Goal: Task Accomplishment & Management: Manage account settings

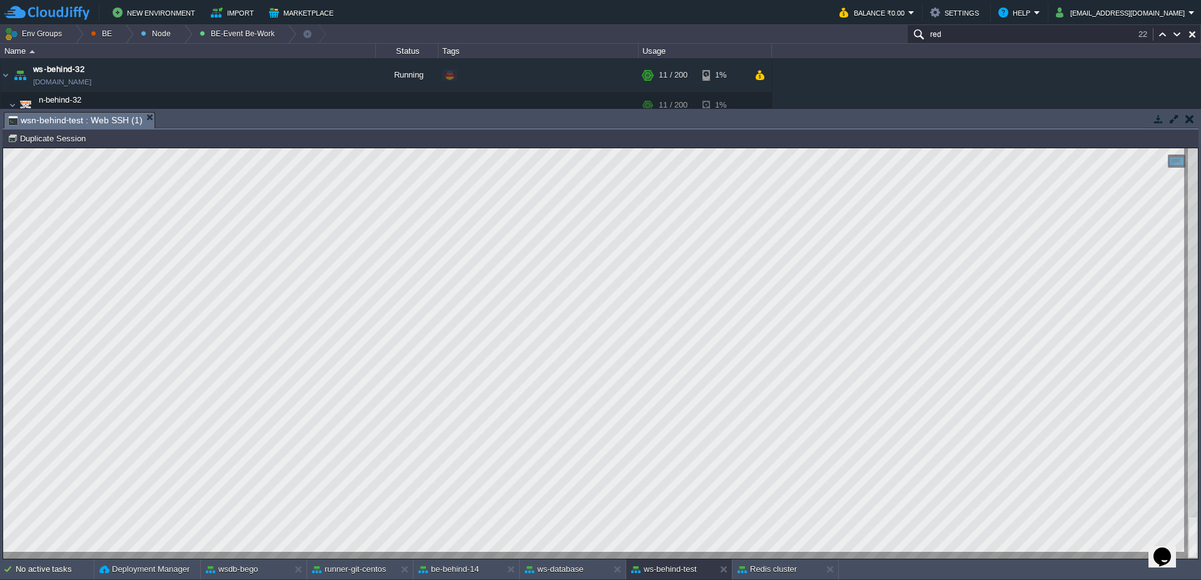
scroll to position [1, 8]
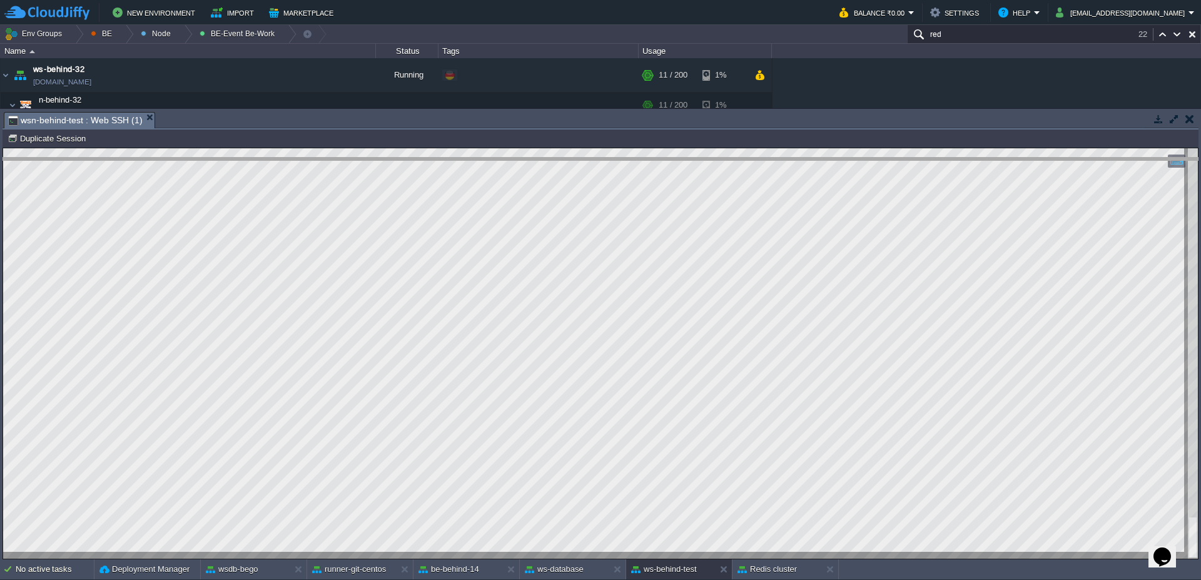
drag, startPoint x: 294, startPoint y: 118, endPoint x: 297, endPoint y: 256, distance: 137.7
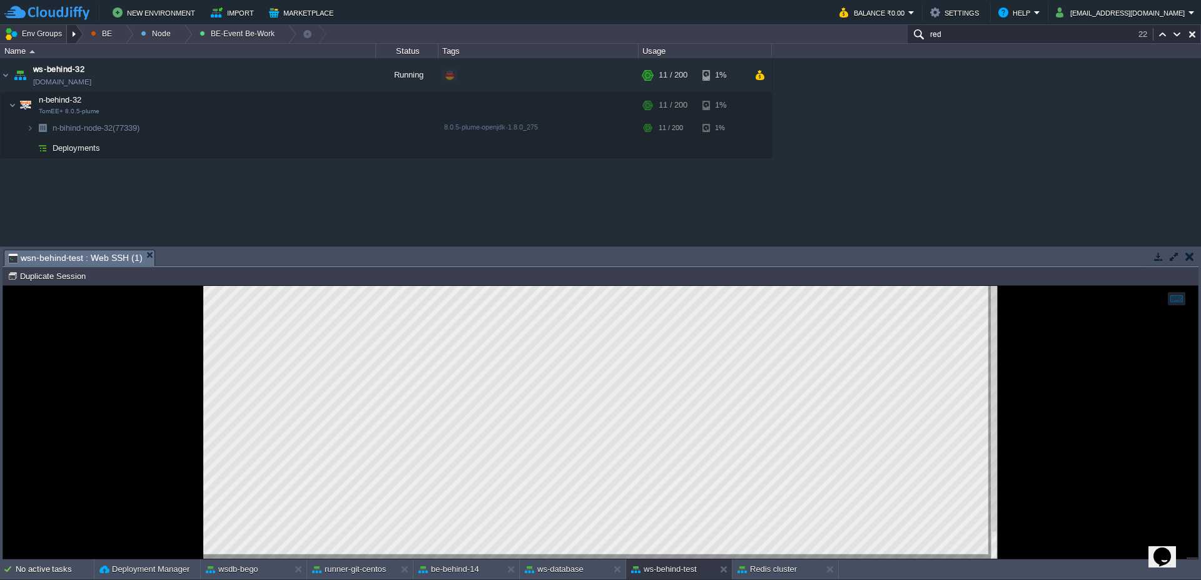
click at [76, 34] on div at bounding box center [75, 34] width 17 height 18
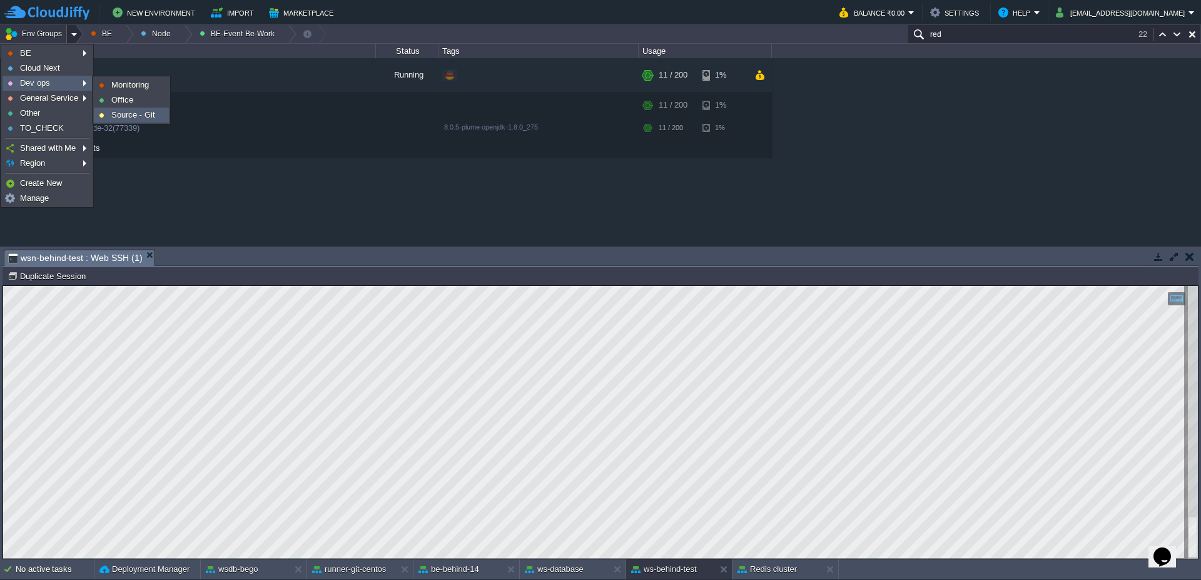
click at [126, 112] on span "Source - Git" at bounding box center [133, 114] width 44 height 9
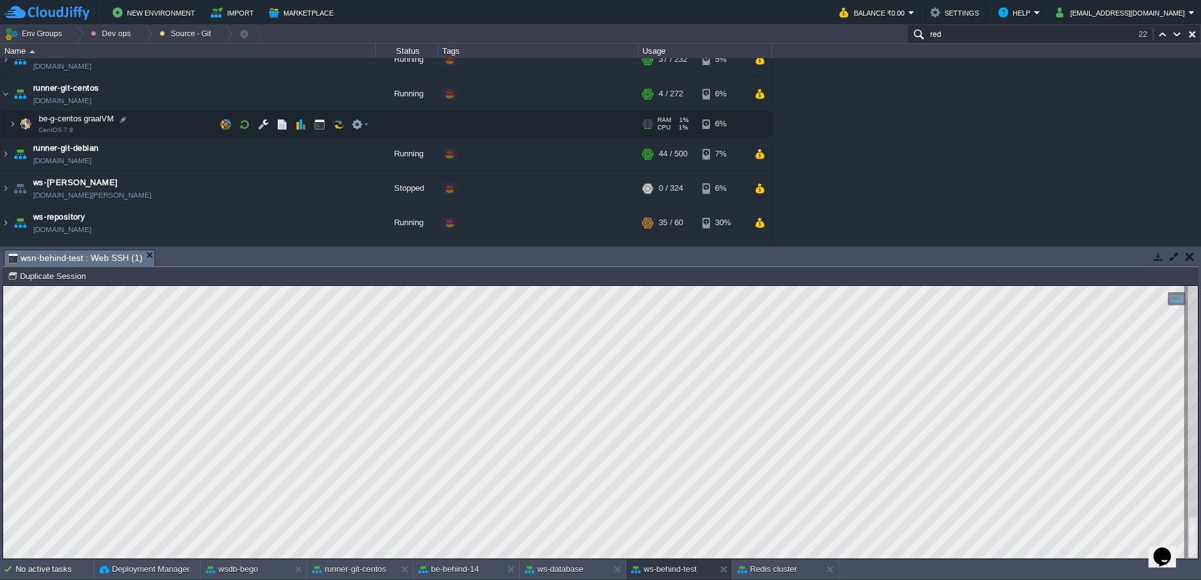
scroll to position [75, 0]
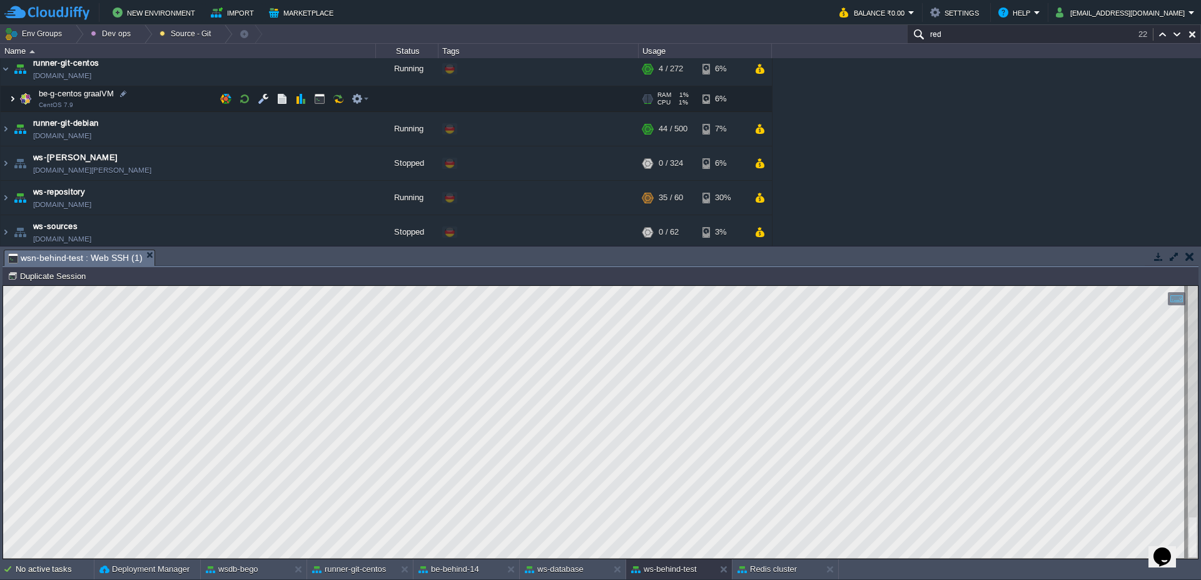
click at [8, 98] on span at bounding box center [5, 98] width 8 height 9
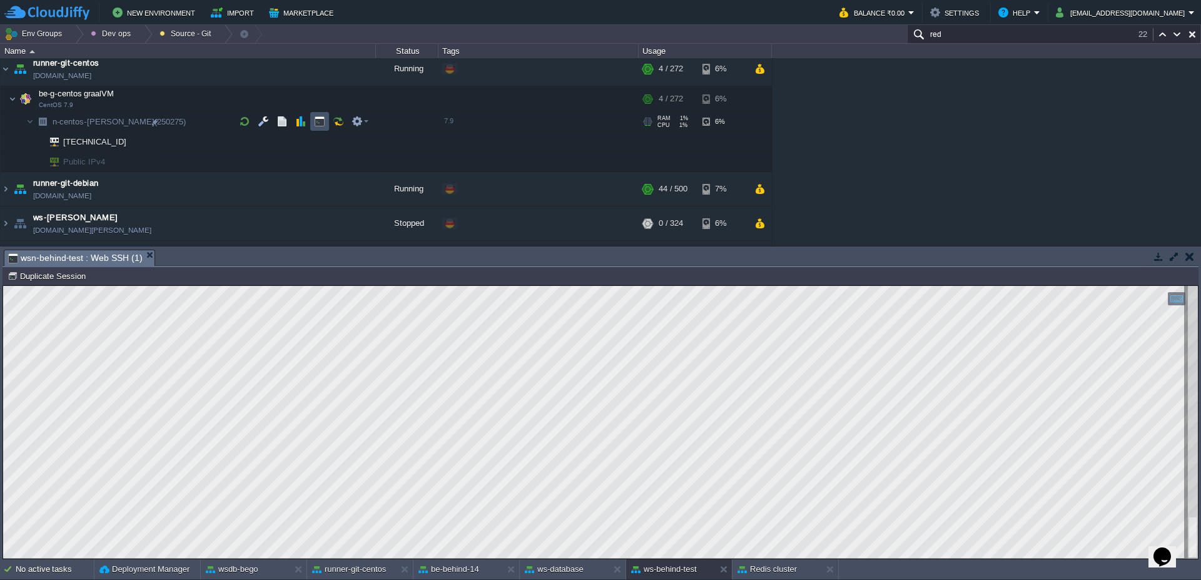
click at [322, 118] on button "button" at bounding box center [319, 121] width 11 height 11
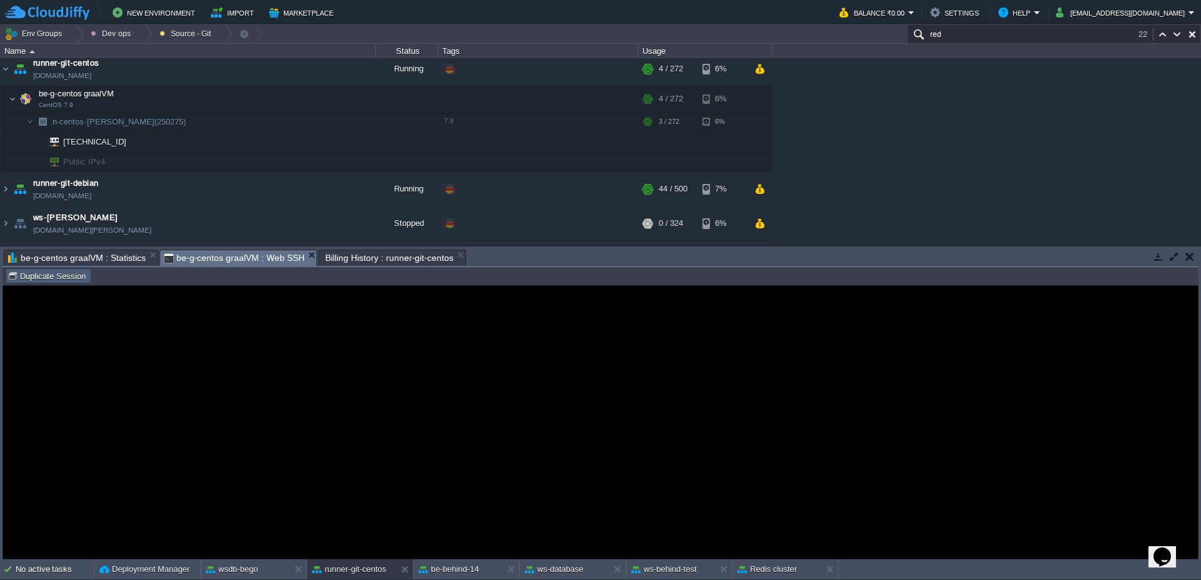
click at [66, 277] on button "Duplicate Session" at bounding box center [49, 275] width 82 height 11
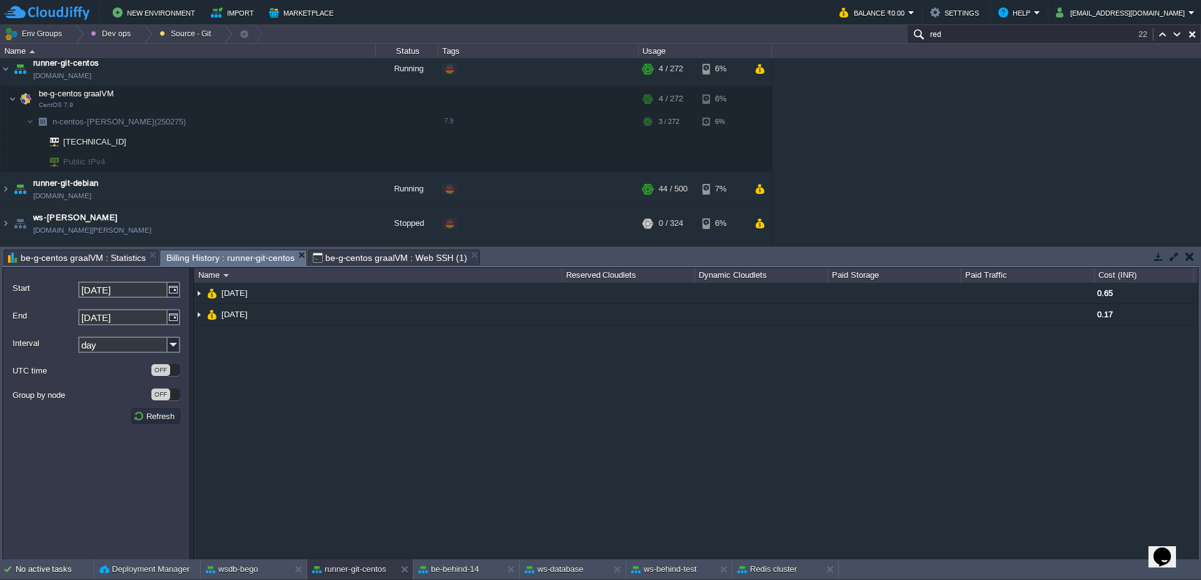
click at [233, 251] on span "Billing History : runner-git-centos" at bounding box center [230, 258] width 128 height 16
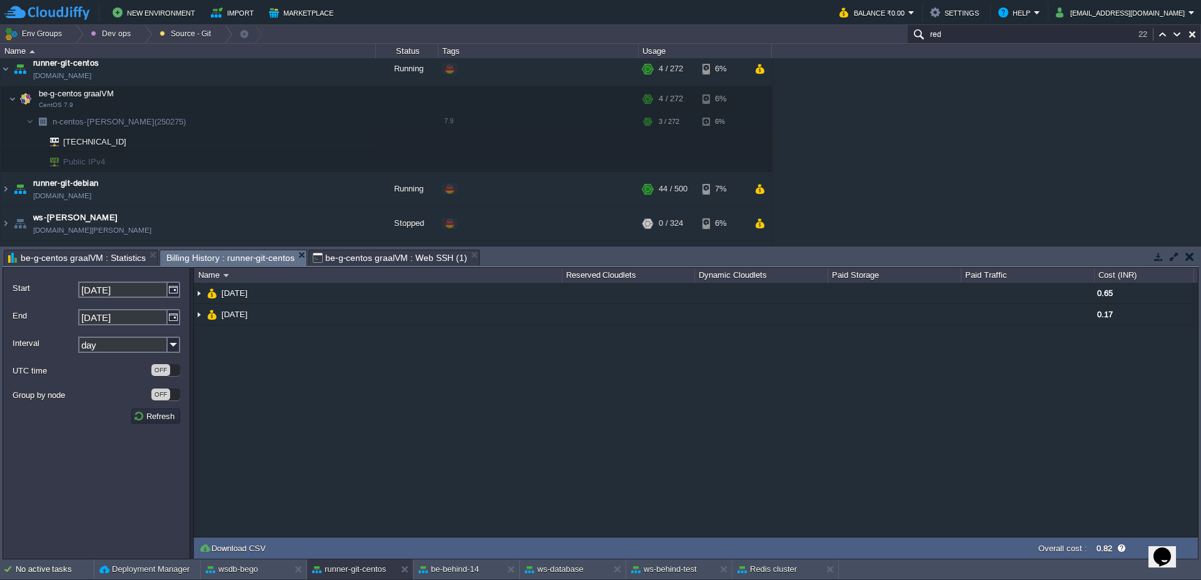
scroll to position [0, 0]
click at [167, 412] on button "Refresh" at bounding box center [155, 415] width 45 height 11
type input "#000000"
click at [365, 257] on span "be-g-centos graalVM : Web SSH (1)" at bounding box center [390, 257] width 155 height 15
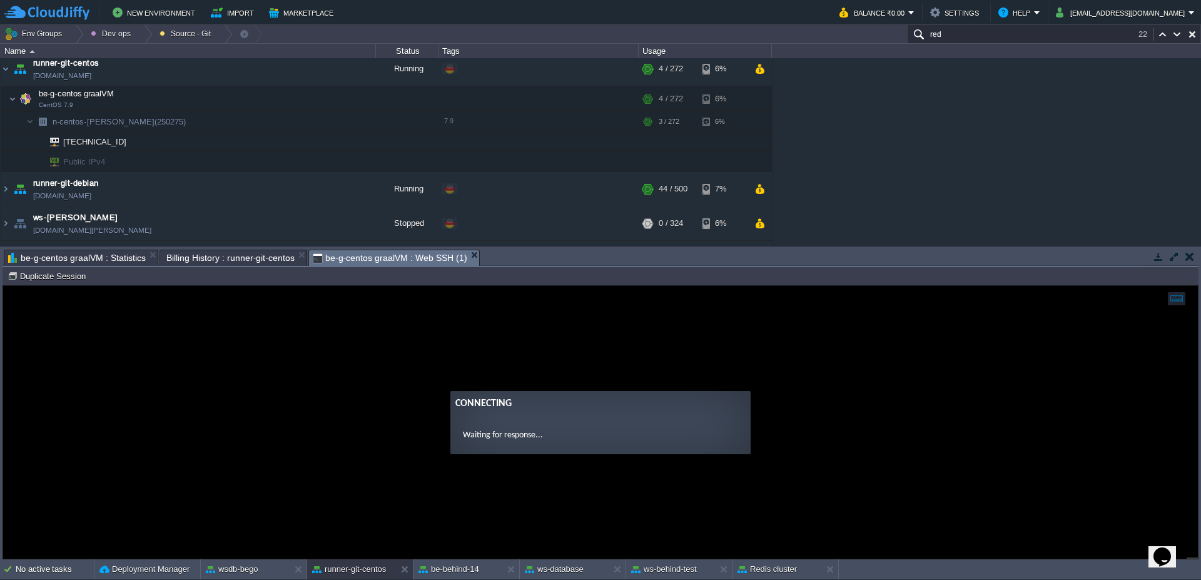
click at [262, 263] on span "Billing History : runner-git-centos" at bounding box center [230, 257] width 128 height 15
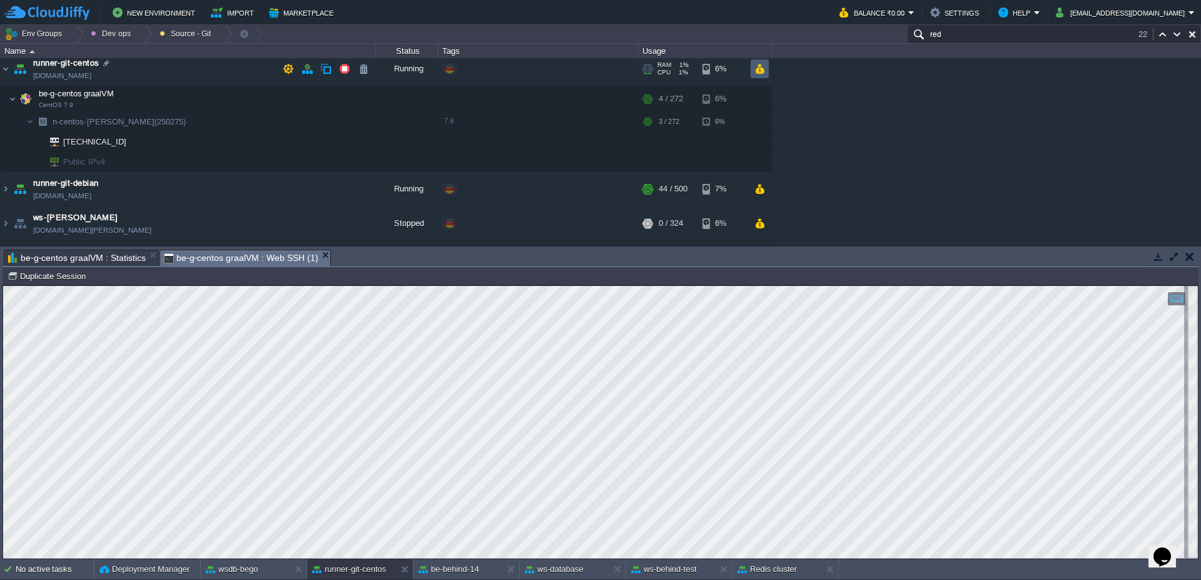
click at [763, 64] on button "button" at bounding box center [759, 68] width 11 height 11
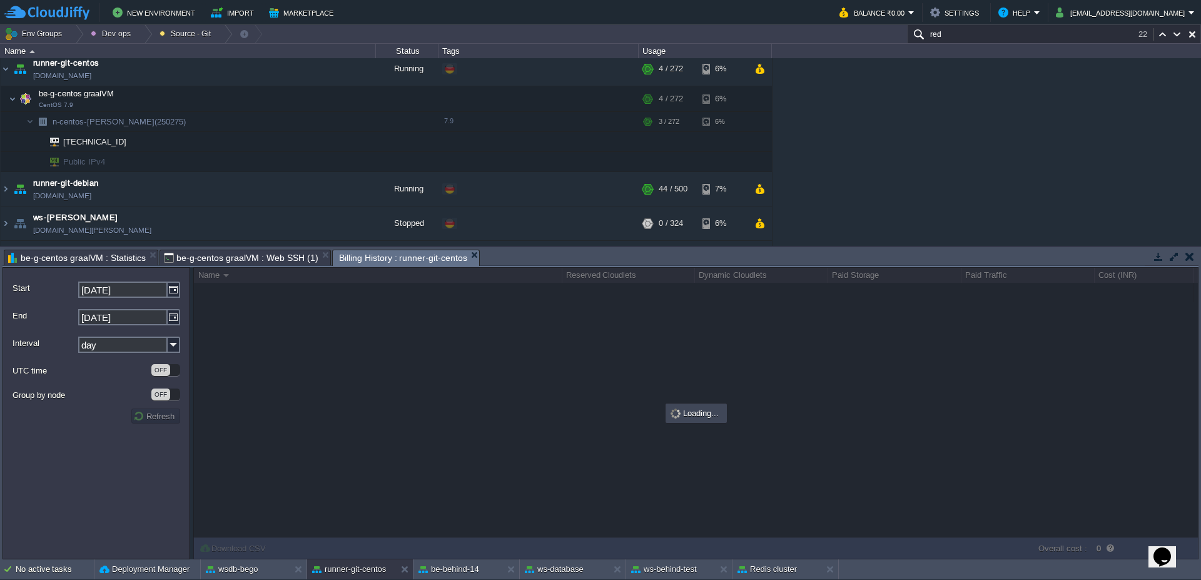
click at [291, 252] on span "be-g-centos graalVM : Web SSH (1)" at bounding box center [241, 257] width 155 height 15
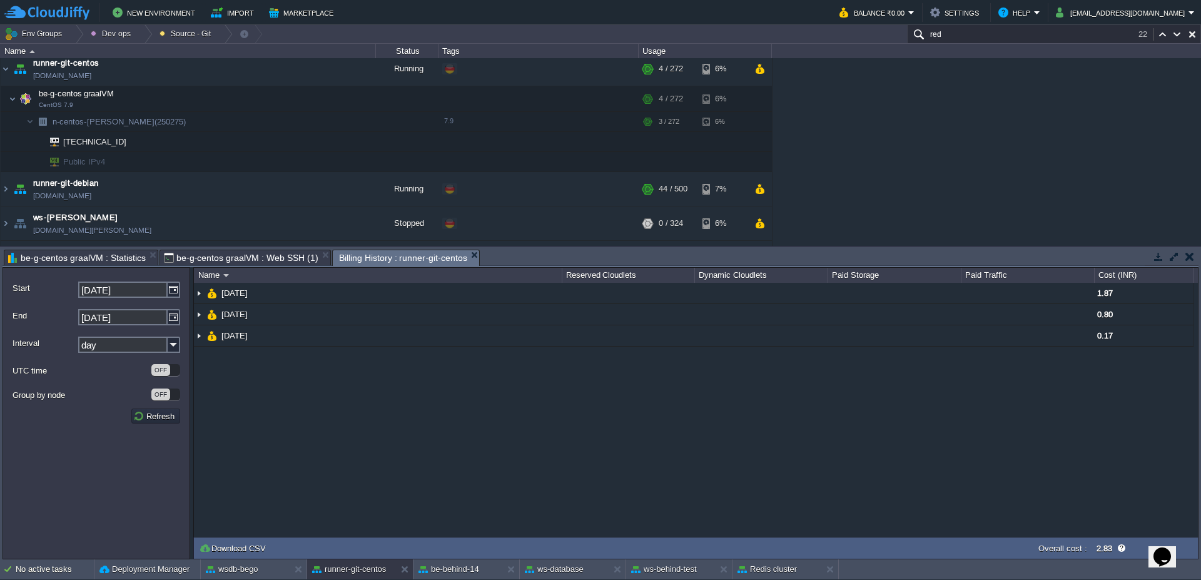
click at [388, 253] on span "Billing History : runner-git-centos" at bounding box center [403, 258] width 128 height 16
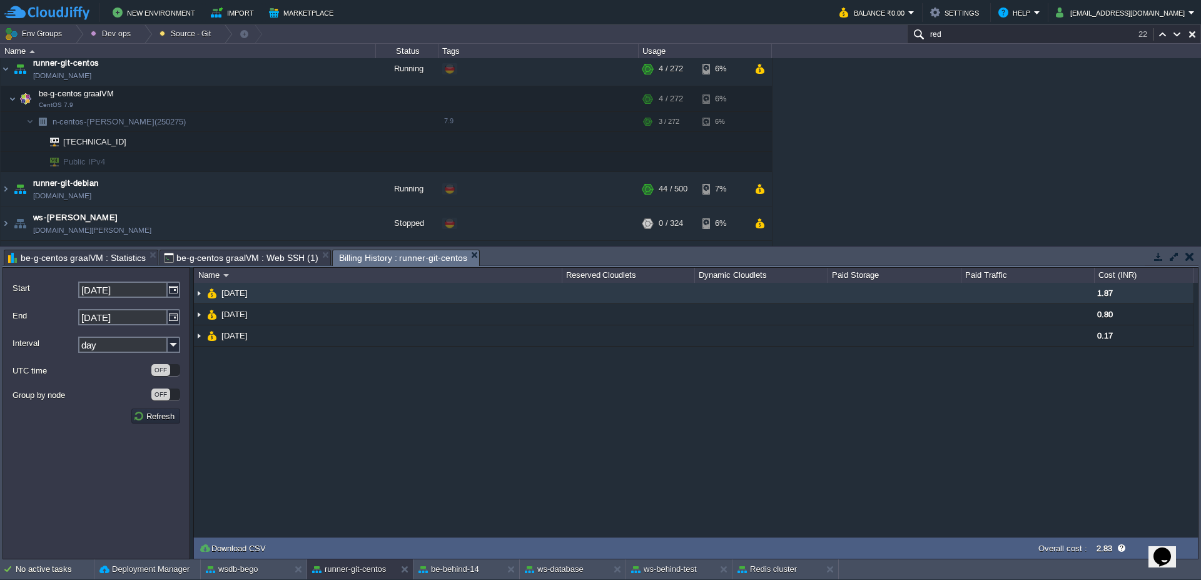
click at [200, 296] on img at bounding box center [199, 293] width 10 height 21
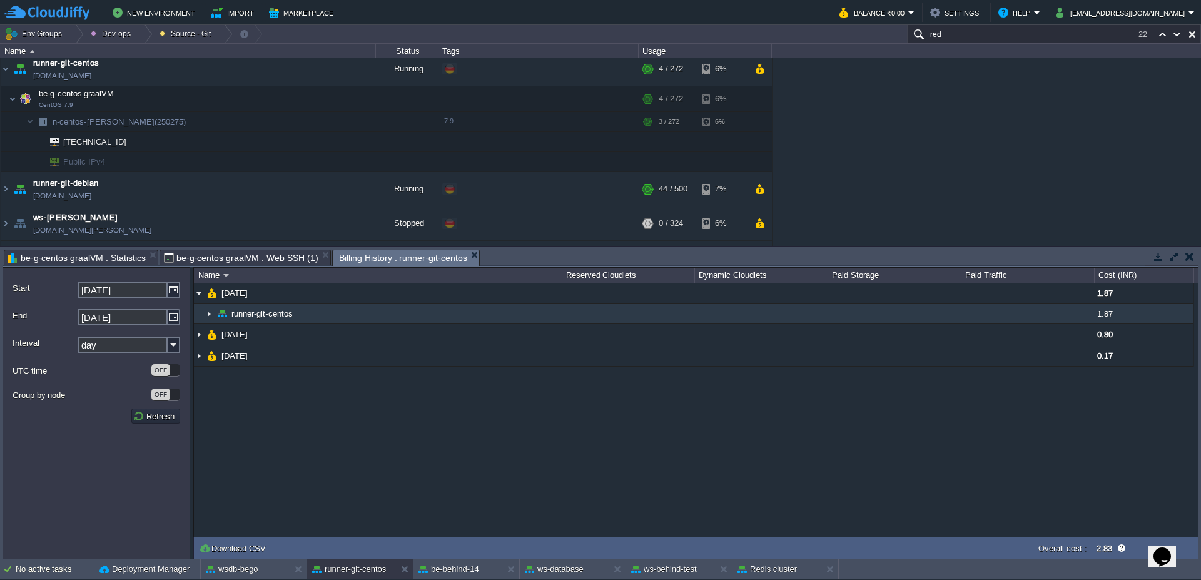
click at [211, 316] on img at bounding box center [209, 313] width 10 height 19
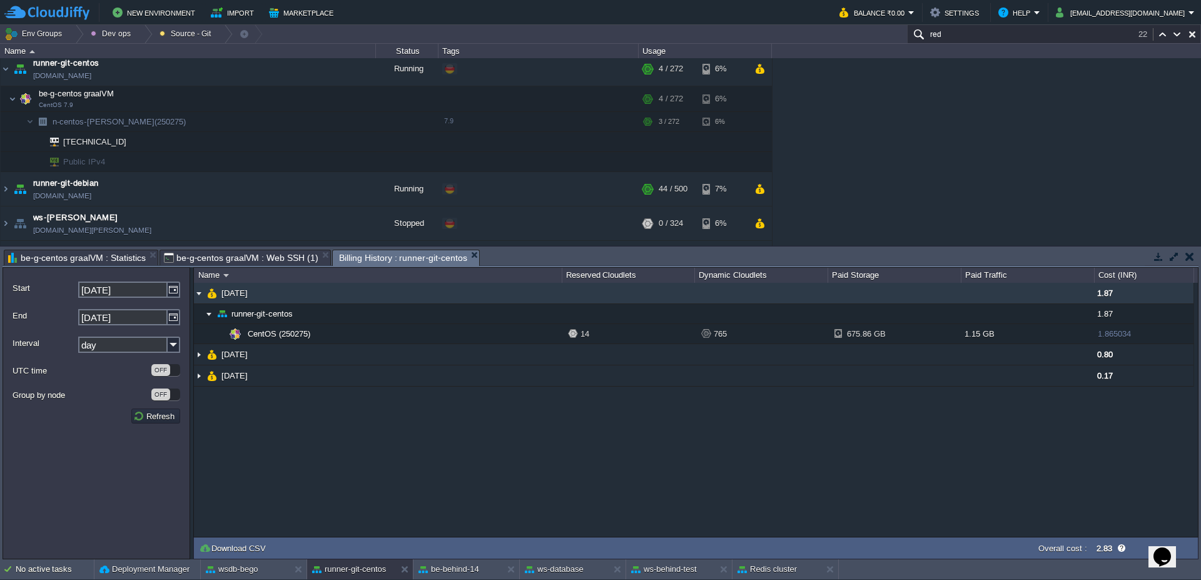
click at [200, 297] on img at bounding box center [199, 293] width 10 height 21
